Goal: Information Seeking & Learning: Learn about a topic

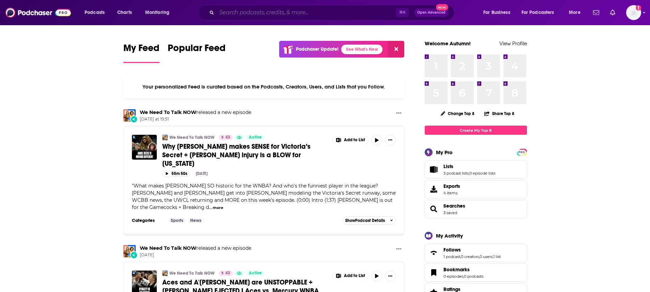
click at [294, 10] on input "Search podcasts, credits, & more..." at bounding box center [306, 12] width 179 height 11
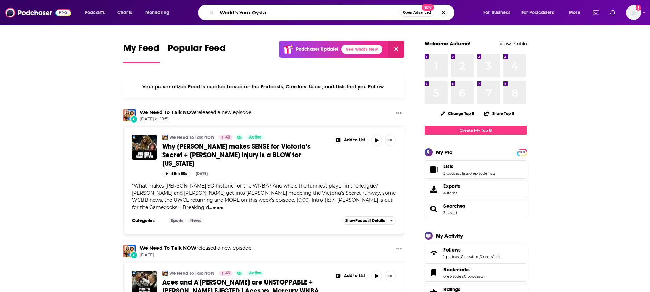
click at [294, 11] on input "World's Your Oysta" at bounding box center [308, 12] width 183 height 11
type input "World's Your Oysta"
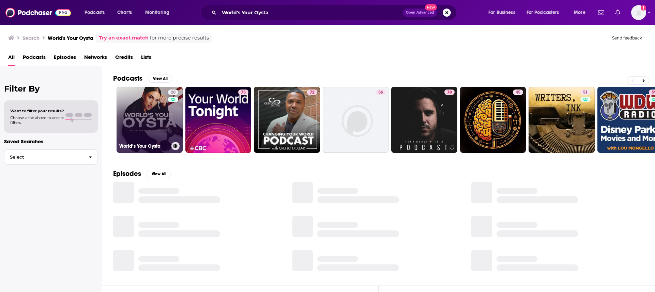
click at [138, 114] on link "20 World’s Your Oysta" at bounding box center [149, 120] width 66 height 66
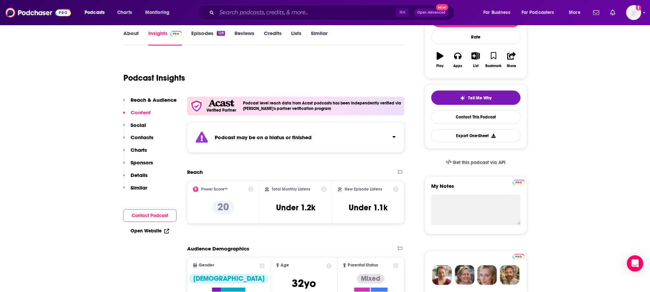
scroll to position [101, 0]
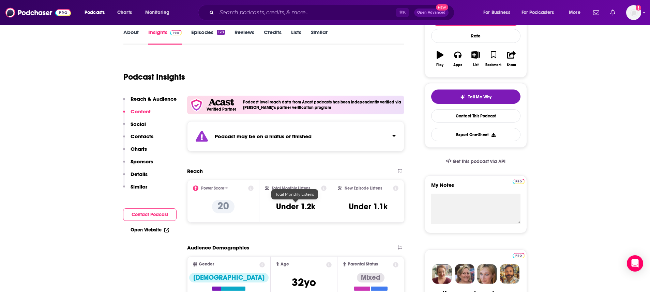
click at [281, 210] on h3 "Under 1.2k" at bounding box center [295, 207] width 39 height 10
click at [324, 189] on icon at bounding box center [323, 188] width 5 height 5
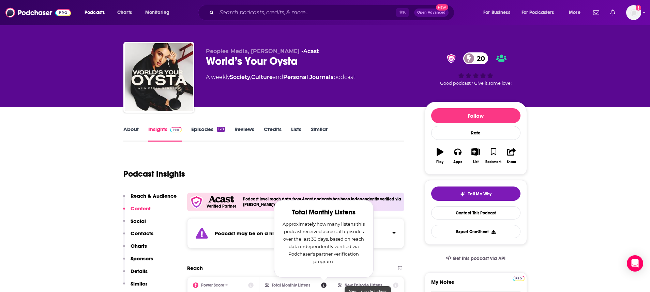
scroll to position [0, 0]
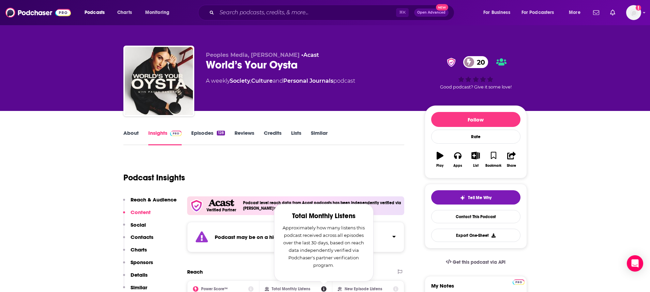
click at [270, 66] on div "World’s Your Oysta 20" at bounding box center [310, 64] width 208 height 13
copy div "World’s Your Oysta 20"
